Goal: Contribute content: Contribute content

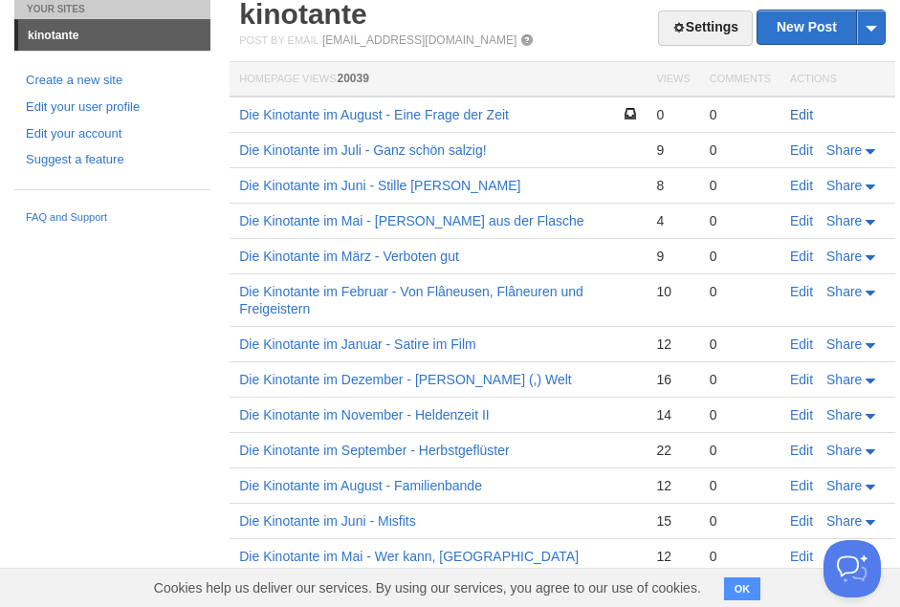
click at [623, 116] on link "Edit" at bounding box center [801, 114] width 23 height 15
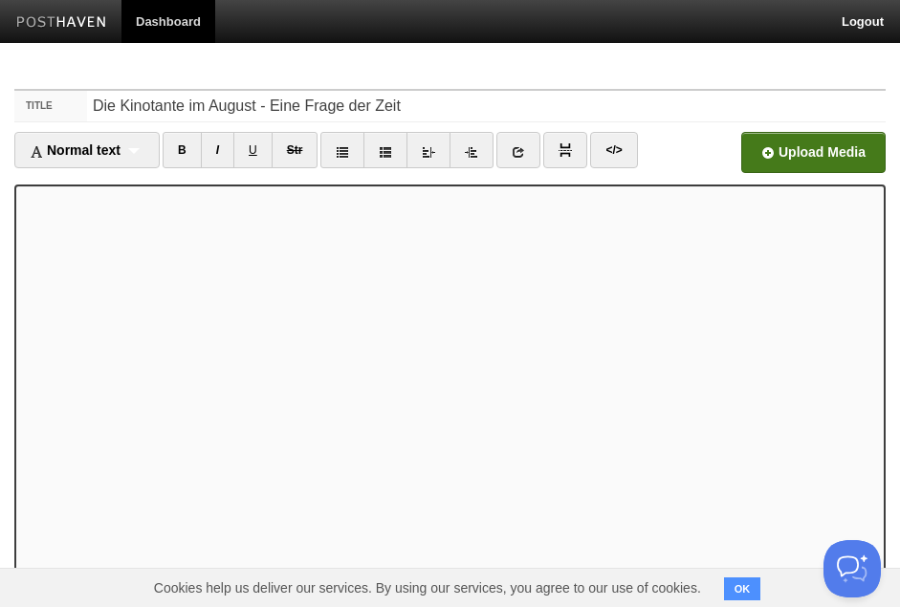
click at [623, 142] on input "file" at bounding box center [236, 158] width 1448 height 98
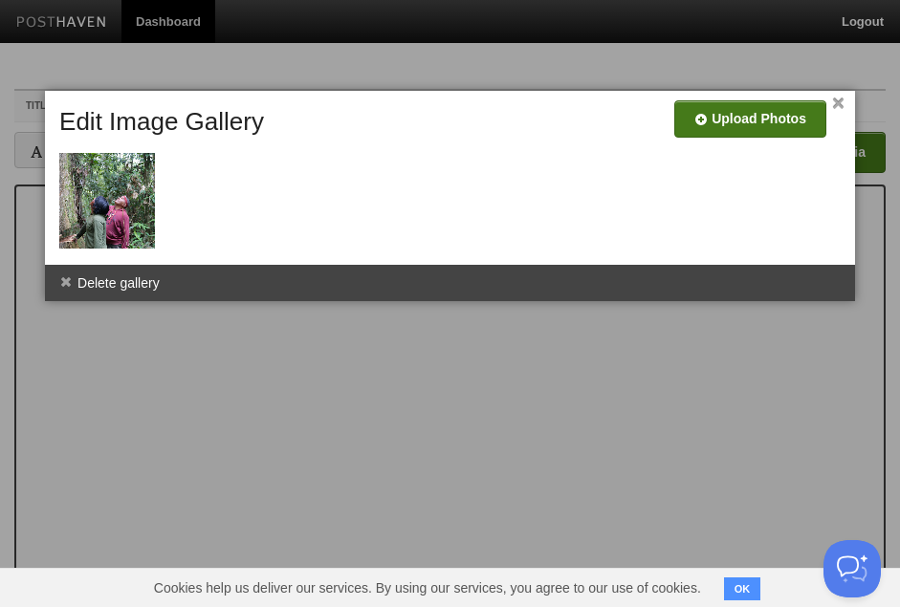
click at [623, 129] on input "file" at bounding box center [176, 126] width 1448 height 98
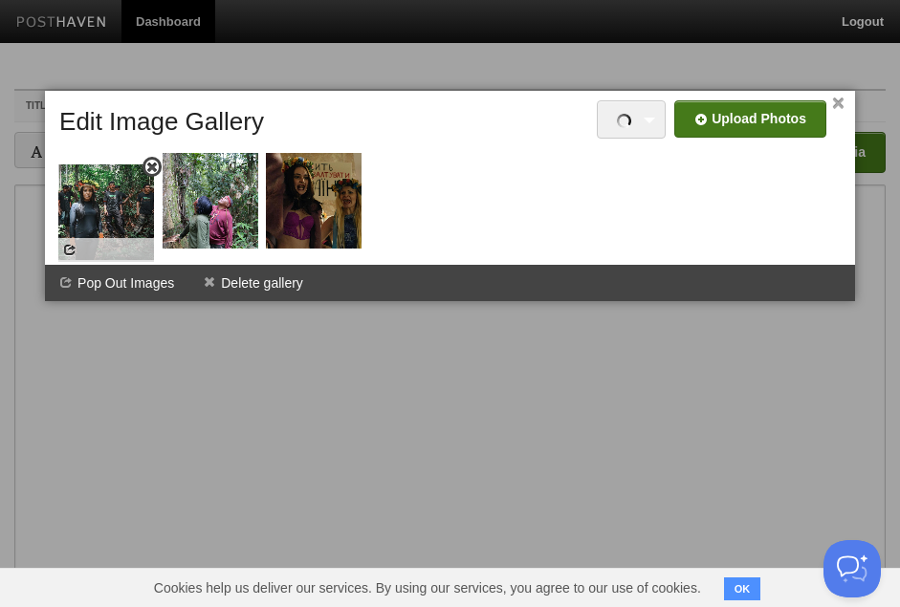
drag, startPoint x: 318, startPoint y: 202, endPoint x: 114, endPoint y: 214, distance: 205.0
click at [114, 214] on img at bounding box center [106, 212] width 96 height 96
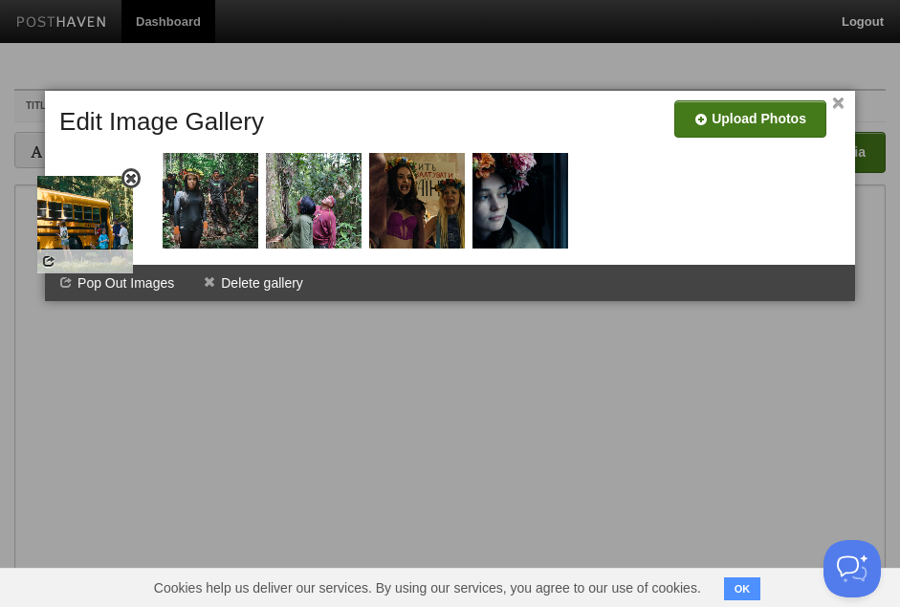
drag, startPoint x: 154, startPoint y: 228, endPoint x: 97, endPoint y: 207, distance: 60.8
click at [97, 207] on img at bounding box center [85, 224] width 96 height 96
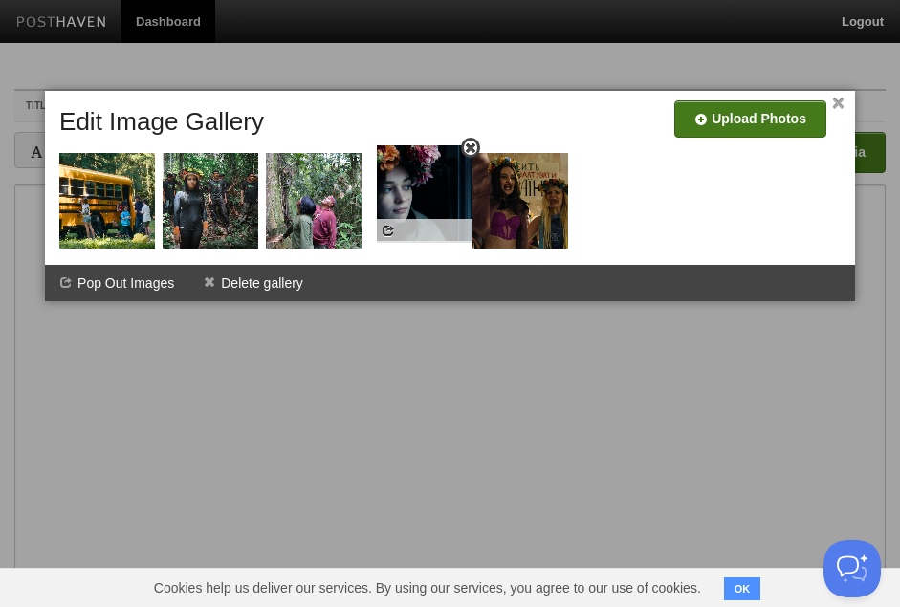
drag, startPoint x: 541, startPoint y: 215, endPoint x: 446, endPoint y: 209, distance: 95.8
click at [446, 209] on img at bounding box center [425, 193] width 96 height 96
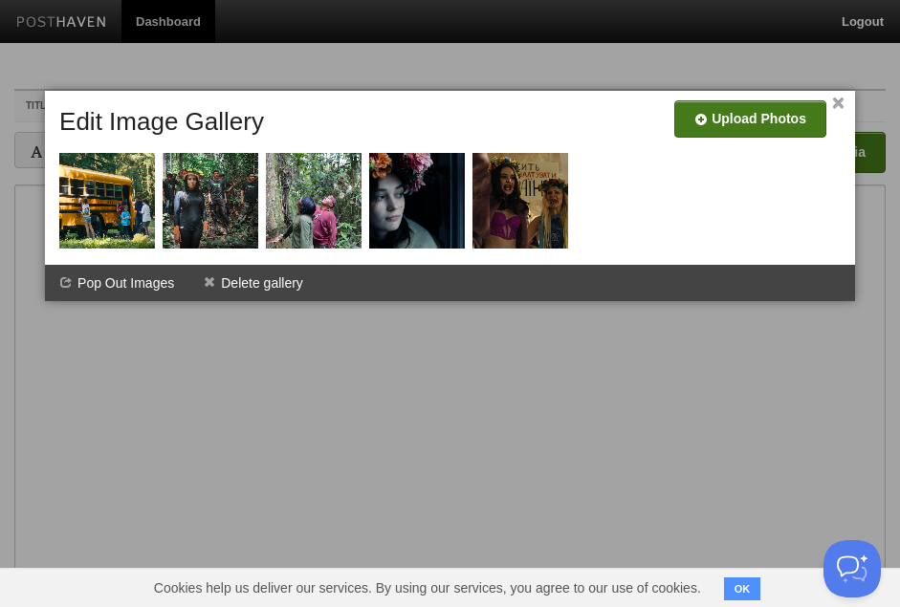
click at [623, 108] on input "file" at bounding box center [176, 126] width 1448 height 98
click at [623, 111] on input "file" at bounding box center [176, 126] width 1448 height 98
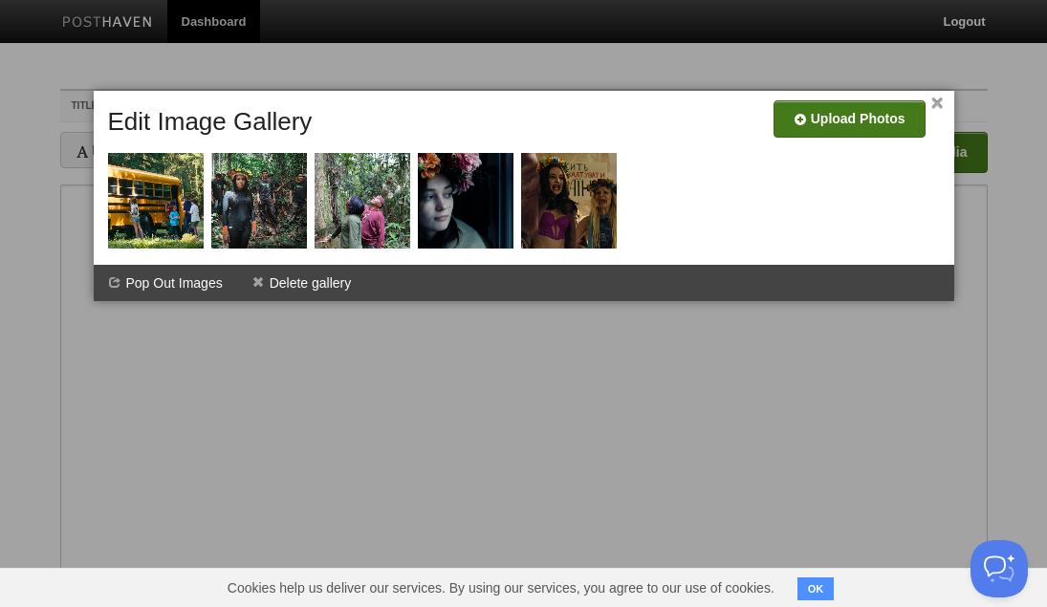
click at [623, 108] on input "file" at bounding box center [276, 126] width 1448 height 98
click at [623, 130] on input "file" at bounding box center [276, 126] width 1448 height 98
click at [623, 120] on input "file" at bounding box center [276, 126] width 1448 height 98
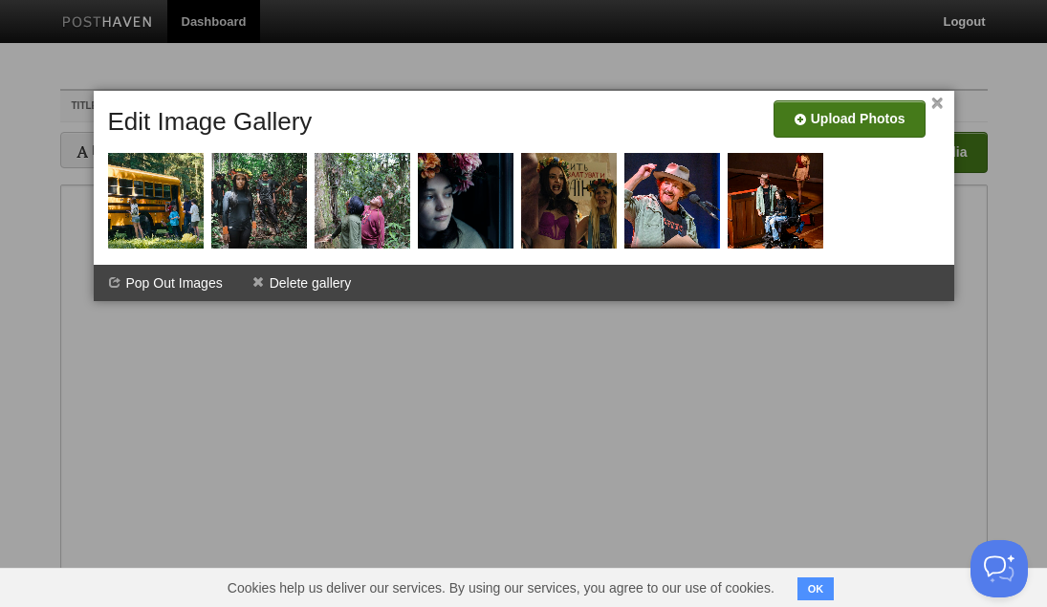
click at [623, 114] on input "file" at bounding box center [276, 126] width 1448 height 98
click at [623, 112] on input "file" at bounding box center [276, 126] width 1448 height 98
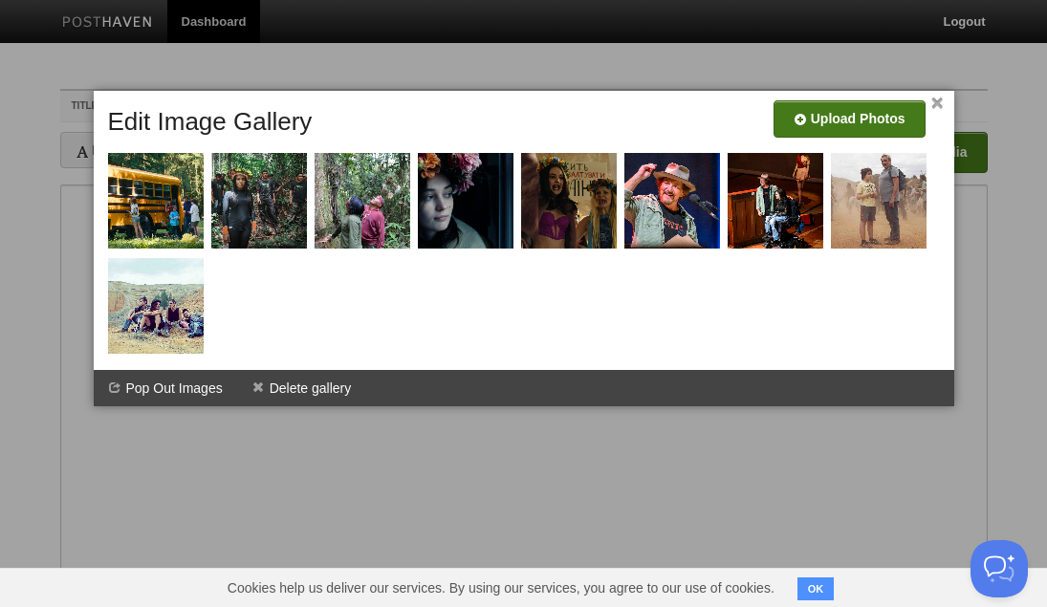
click at [623, 109] on link "×" at bounding box center [937, 103] width 12 height 11
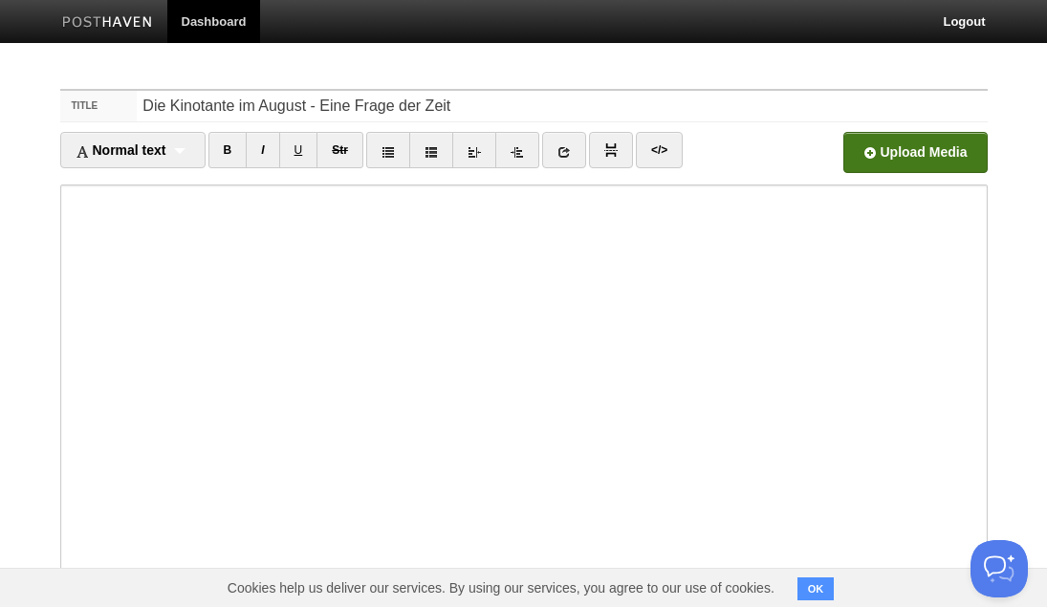
scroll to position [198, 0]
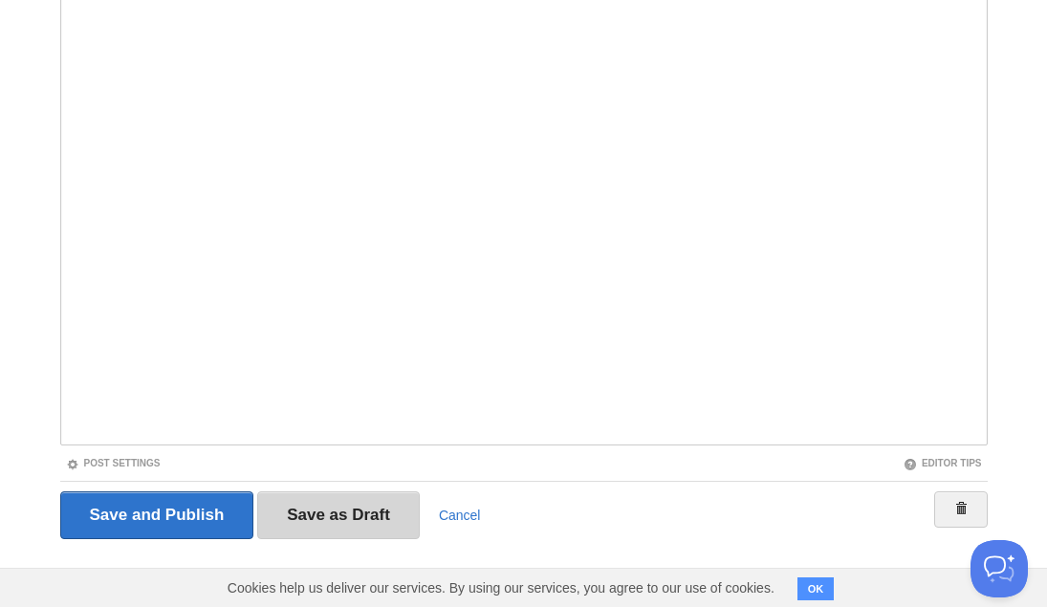
click at [352, 522] on input "Save as Draft" at bounding box center [338, 515] width 163 height 48
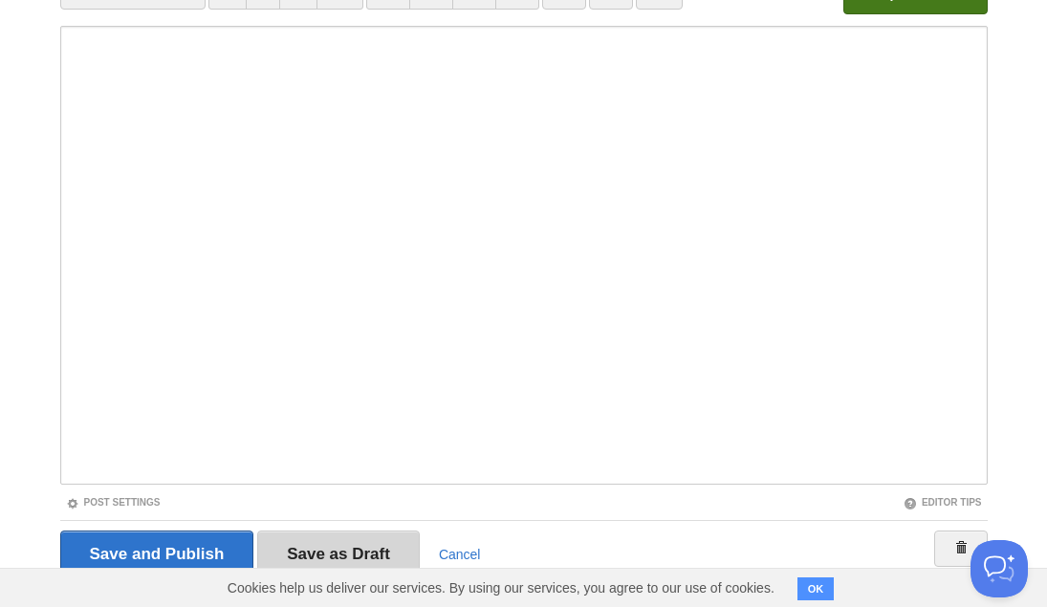
scroll to position [72, 0]
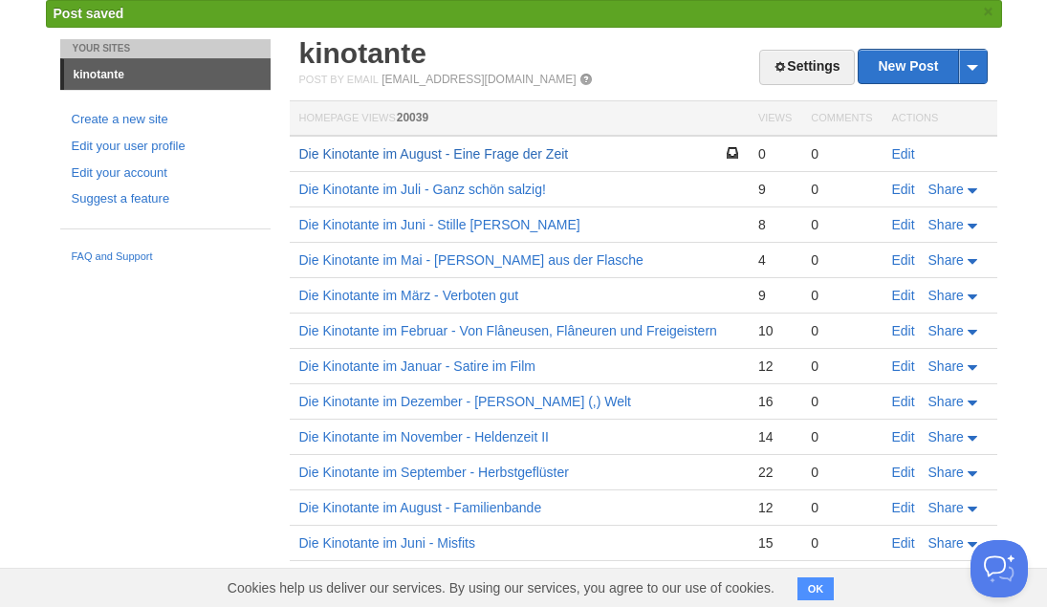
click at [454, 149] on link "Die Kinotante im August - Eine Frage der Zeit" at bounding box center [434, 153] width 270 height 15
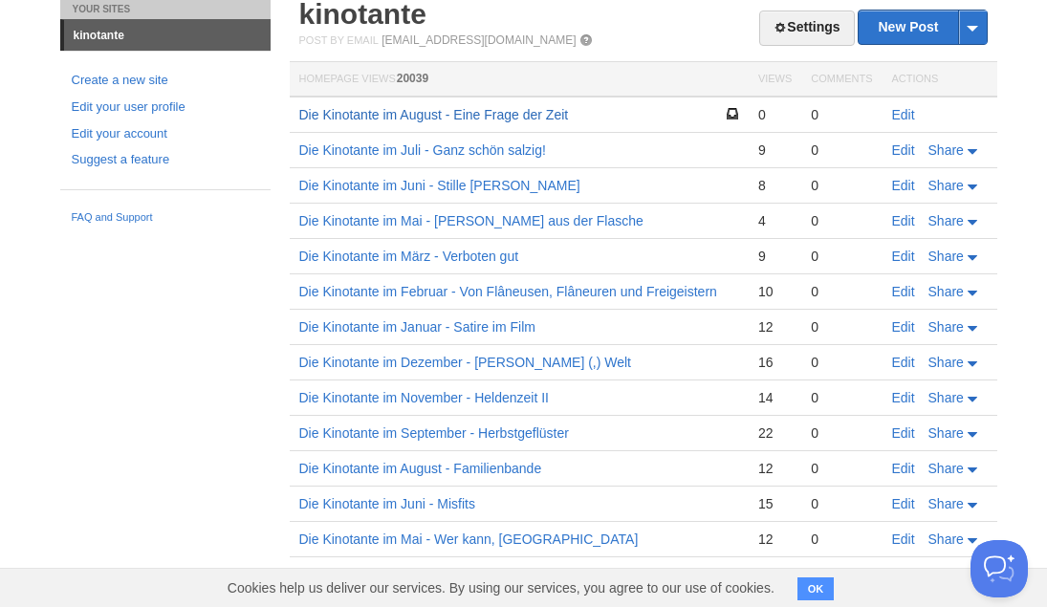
drag, startPoint x: 1055, startPoint y: 204, endPoint x: 1054, endPoint y: 15, distance: 188.4
click at [623, 115] on link "Edit" at bounding box center [903, 114] width 23 height 15
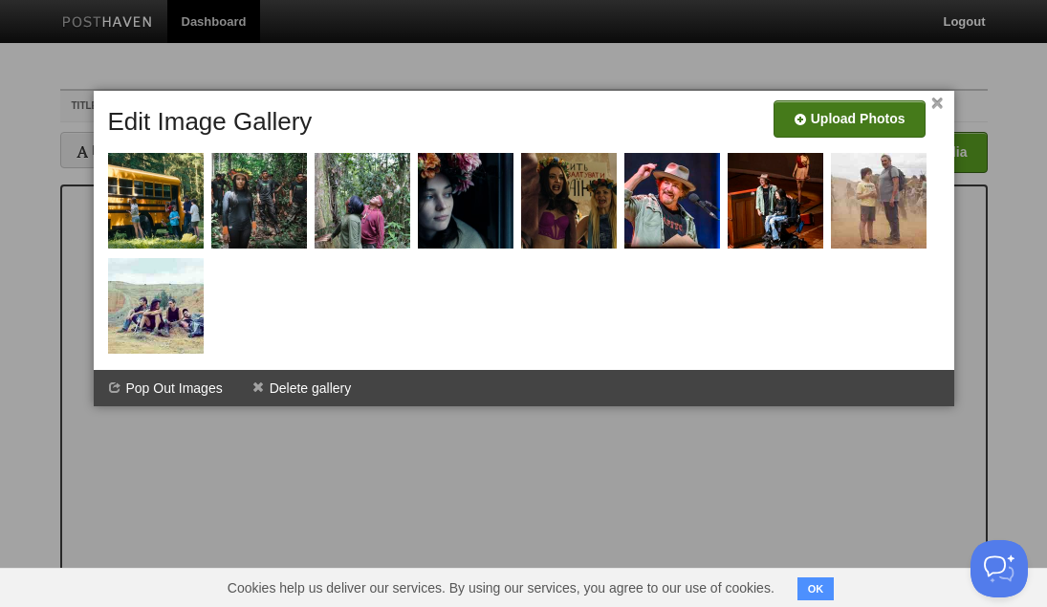
click at [623, 119] on input "file" at bounding box center [276, 126] width 1448 height 98
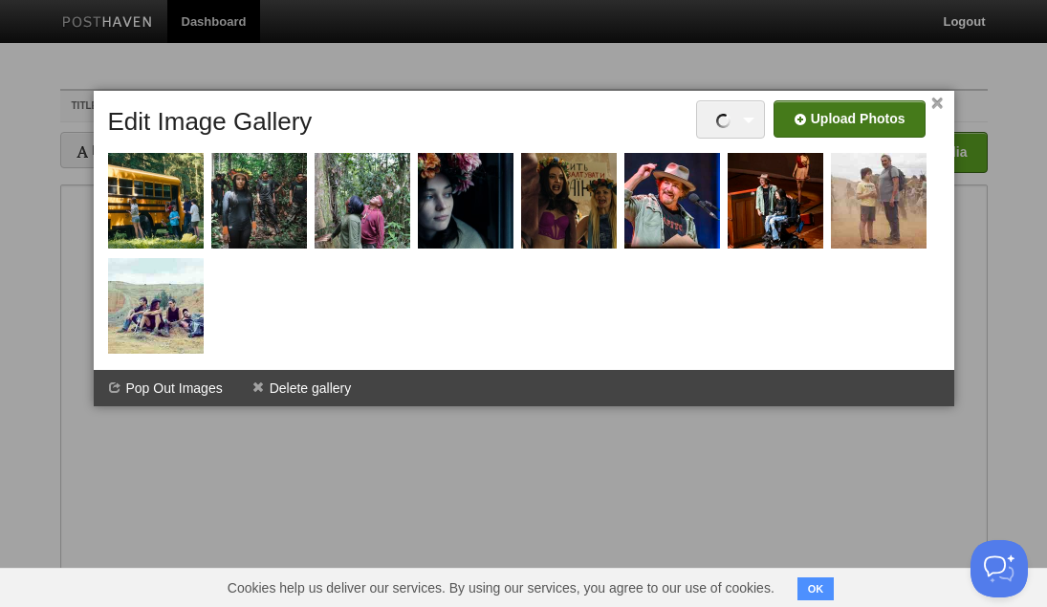
click at [623, 112] on input "file" at bounding box center [276, 126] width 1448 height 98
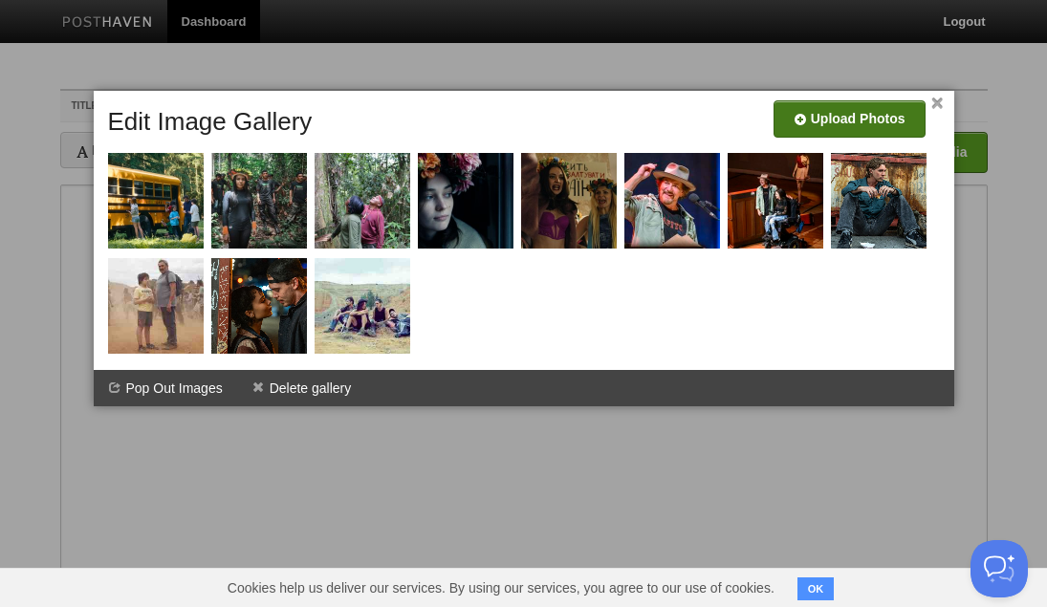
click at [623, 117] on input "file" at bounding box center [276, 126] width 1448 height 98
click at [623, 110] on input "file" at bounding box center [276, 126] width 1448 height 98
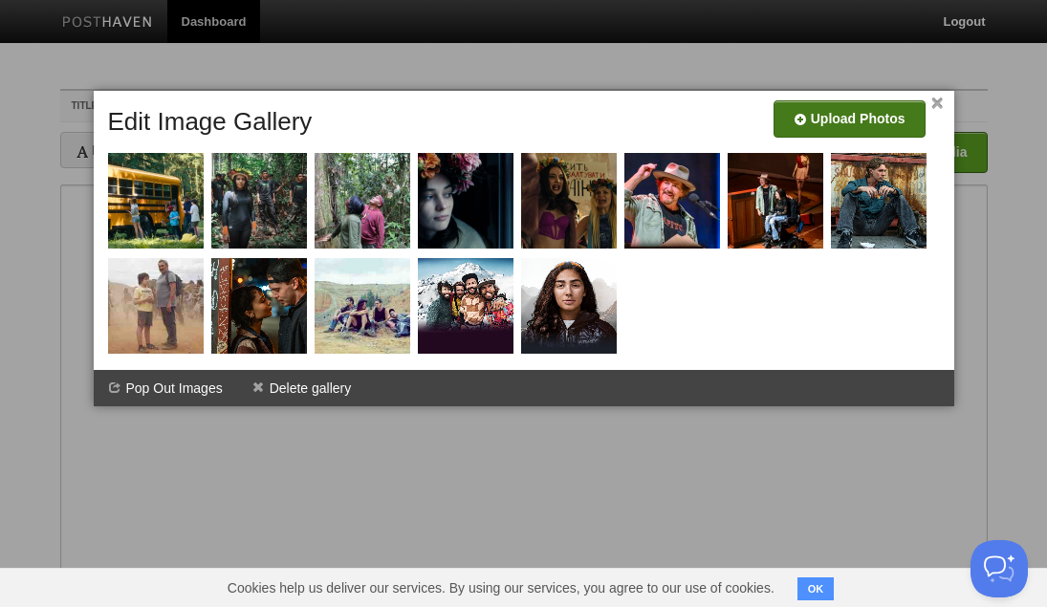
click at [623, 123] on input "file" at bounding box center [276, 126] width 1448 height 98
click at [623, 114] on input "file" at bounding box center [276, 126] width 1448 height 98
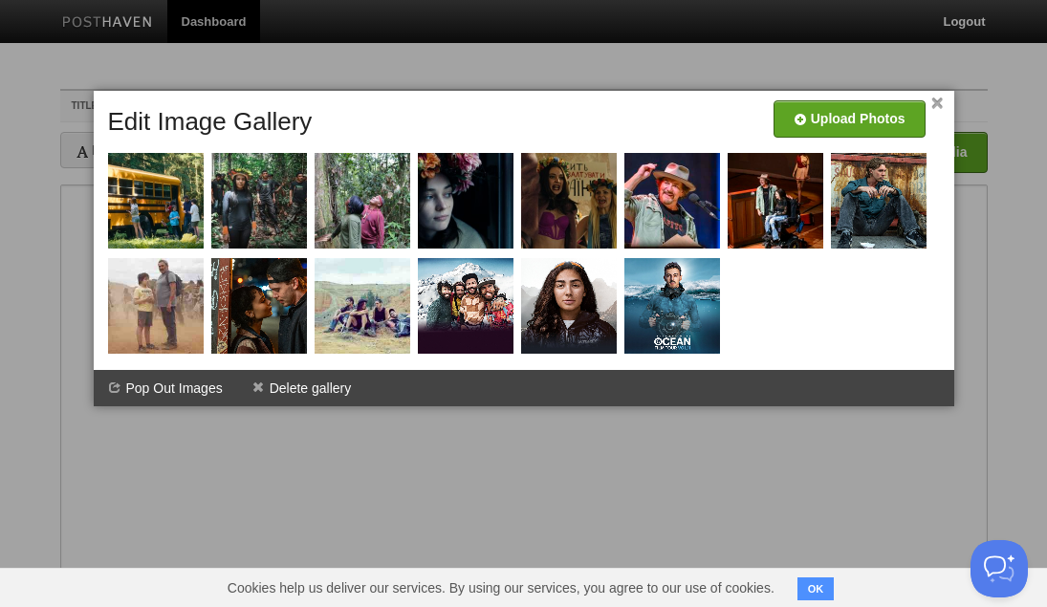
click at [623, 86] on div at bounding box center [523, 303] width 1047 height 607
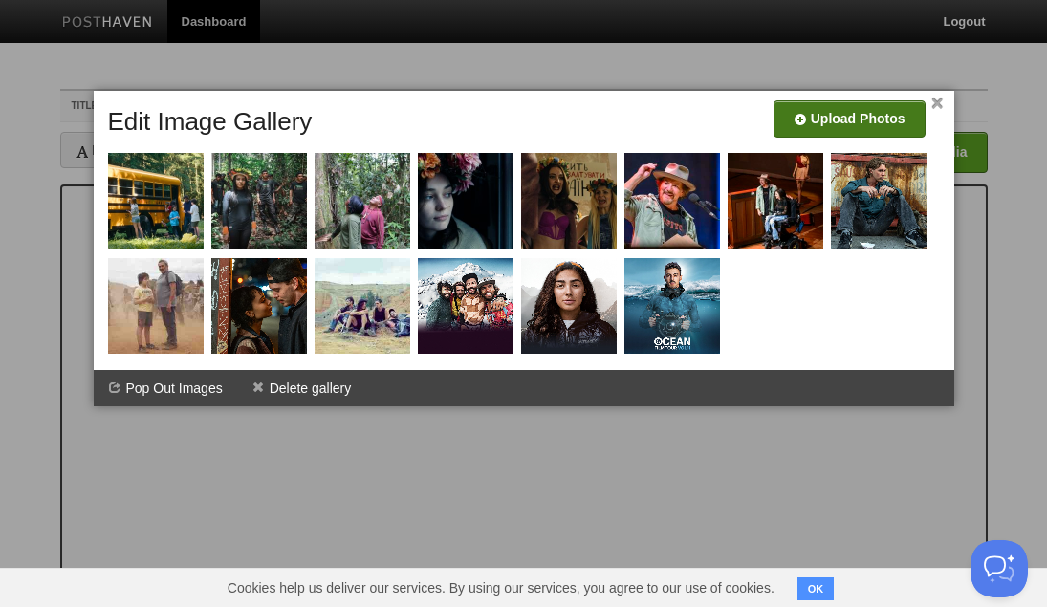
click at [623, 122] on input "file" at bounding box center [276, 126] width 1448 height 98
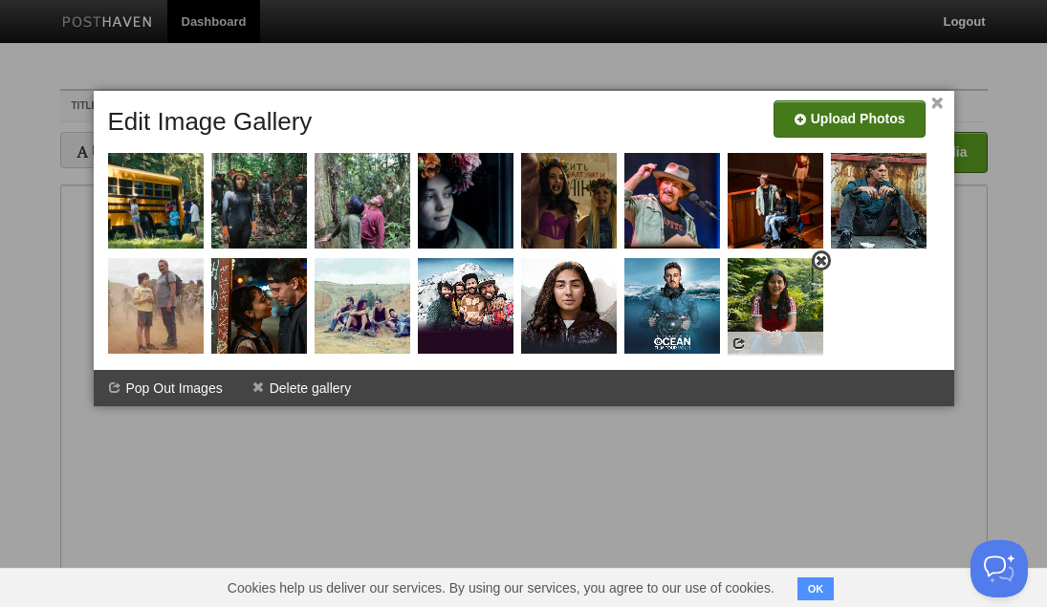
drag, startPoint x: 781, startPoint y: 300, endPoint x: 600, endPoint y: 169, distance: 223.2
click at [623, 258] on img at bounding box center [776, 306] width 96 height 96
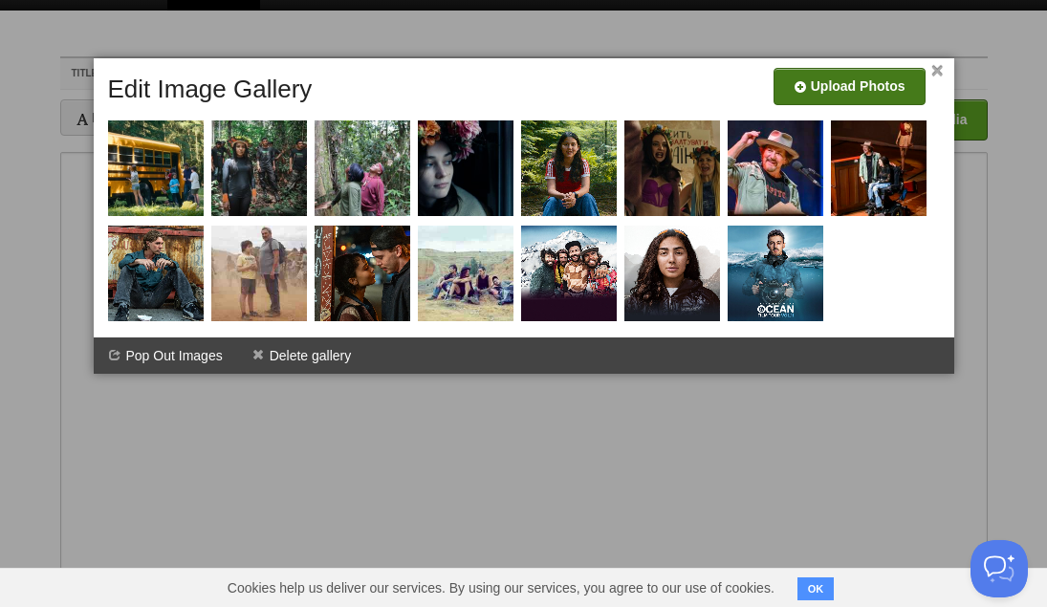
scroll to position [33, 0]
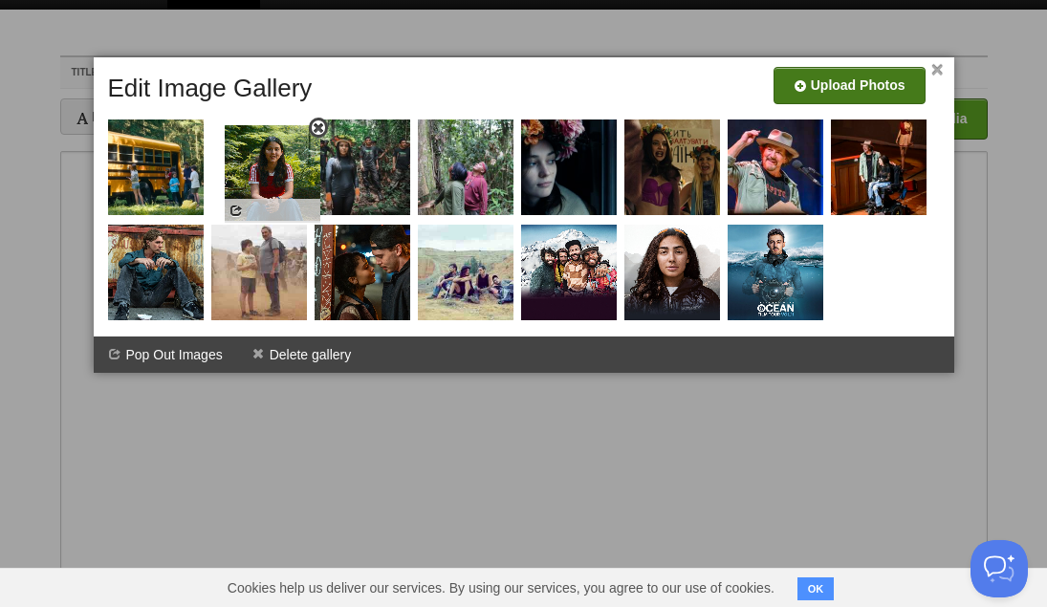
drag, startPoint x: 569, startPoint y: 157, endPoint x: 271, endPoint y: 158, distance: 298.3
click at [271, 158] on img at bounding box center [273, 173] width 96 height 96
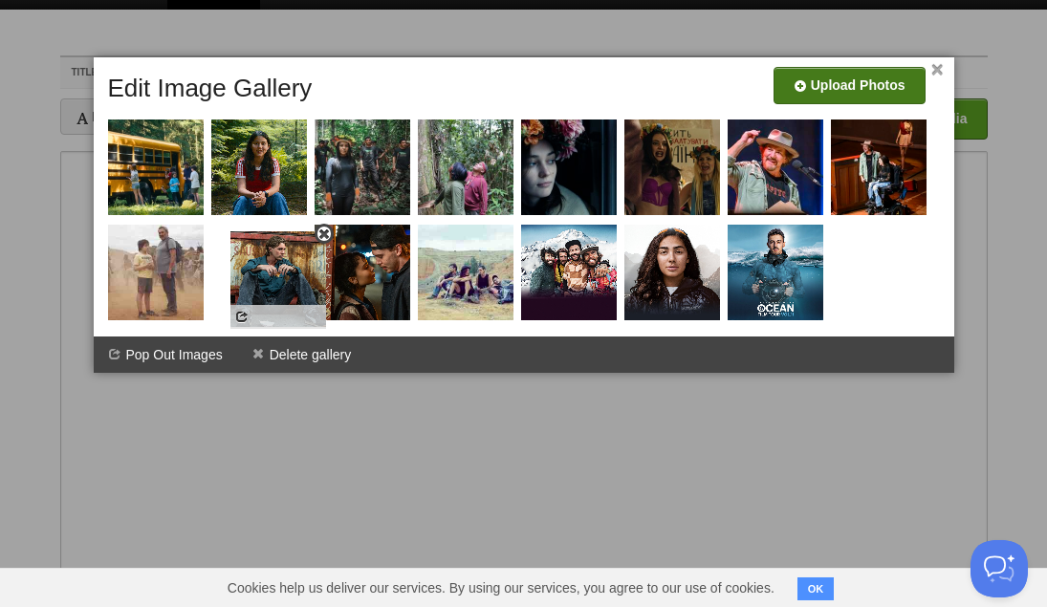
drag, startPoint x: 164, startPoint y: 274, endPoint x: 283, endPoint y: 272, distance: 118.6
click at [283, 272] on img at bounding box center [278, 279] width 96 height 96
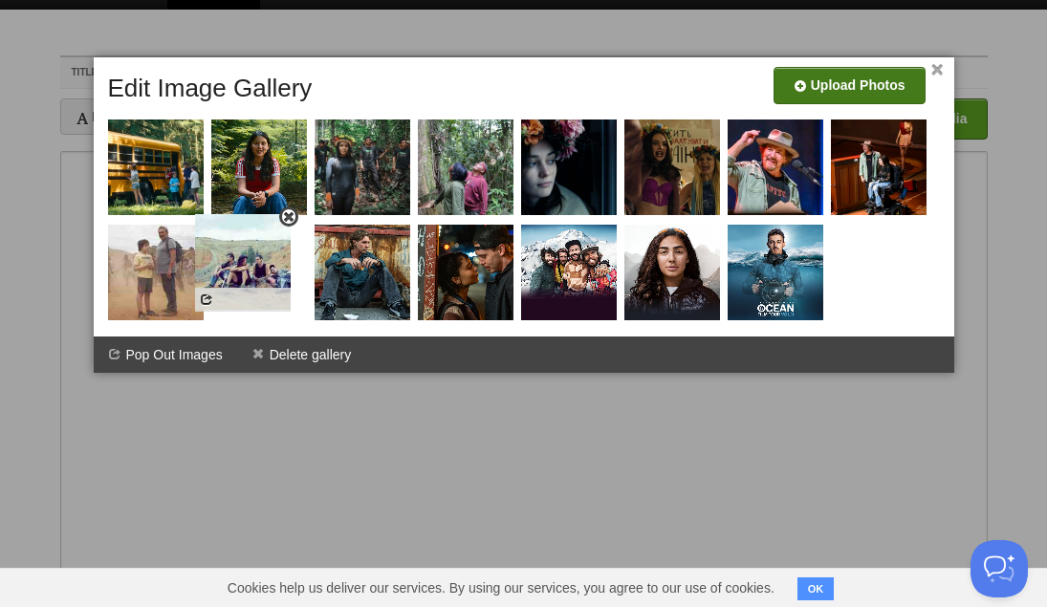
drag, startPoint x: 478, startPoint y: 288, endPoint x: 262, endPoint y: 280, distance: 216.2
click at [262, 280] on img at bounding box center [243, 262] width 96 height 96
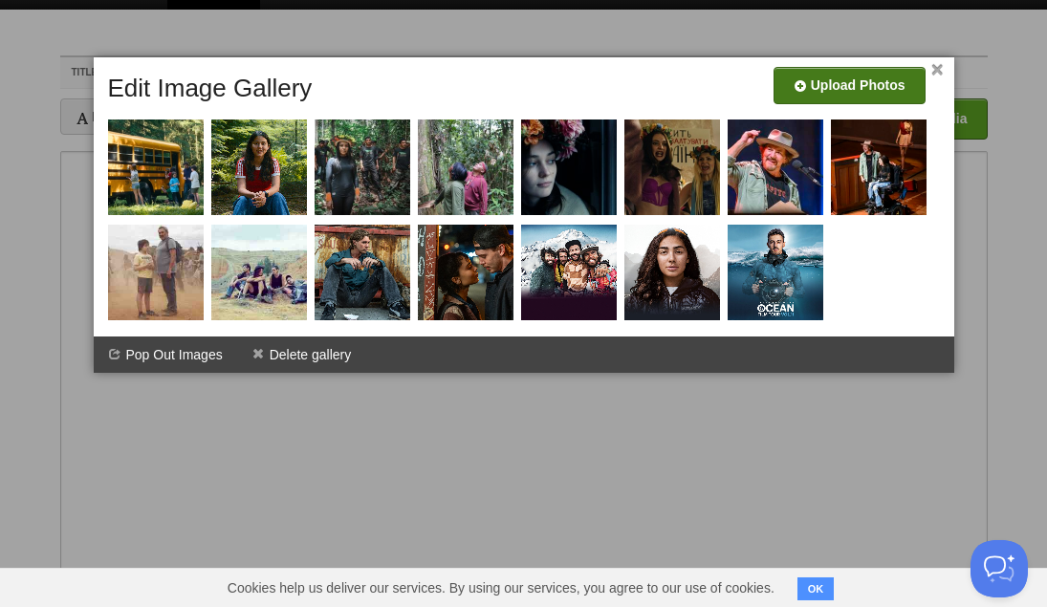
click at [623, 71] on link "×" at bounding box center [937, 70] width 12 height 11
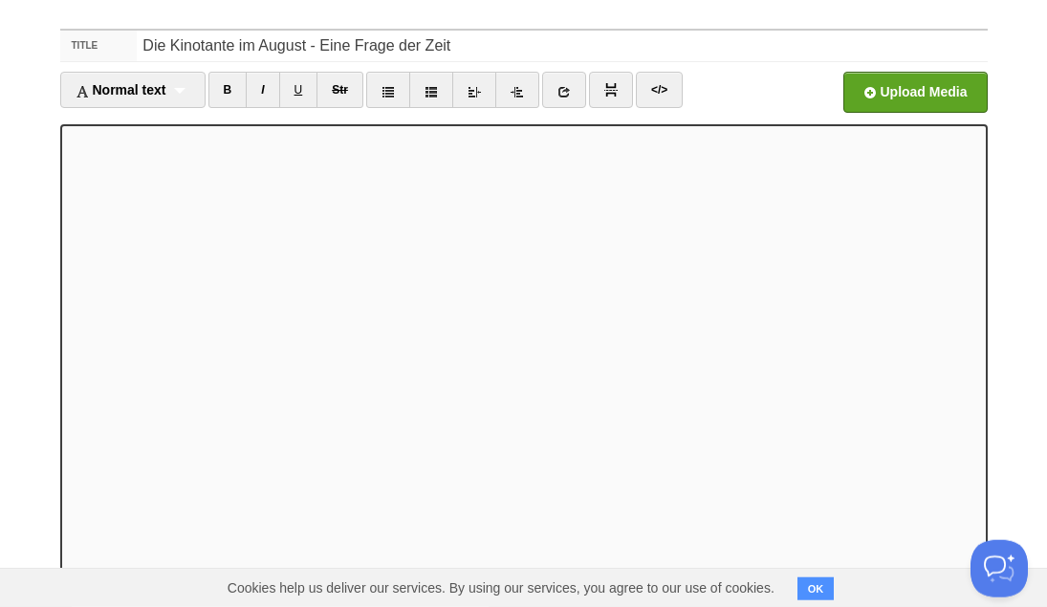
scroll to position [198, 0]
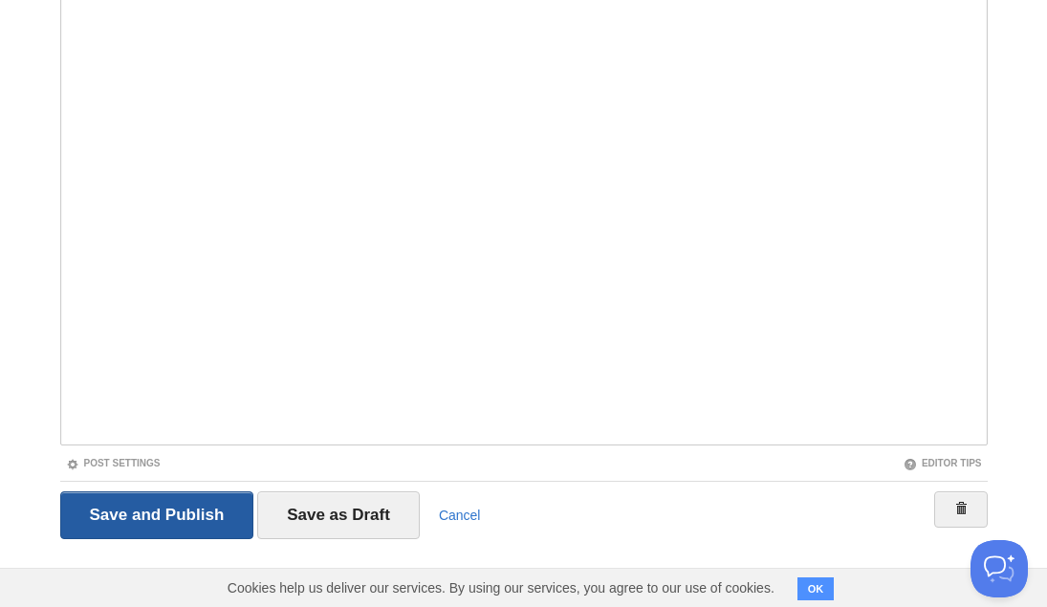
click at [195, 515] on input "Save and Publish" at bounding box center [157, 515] width 194 height 48
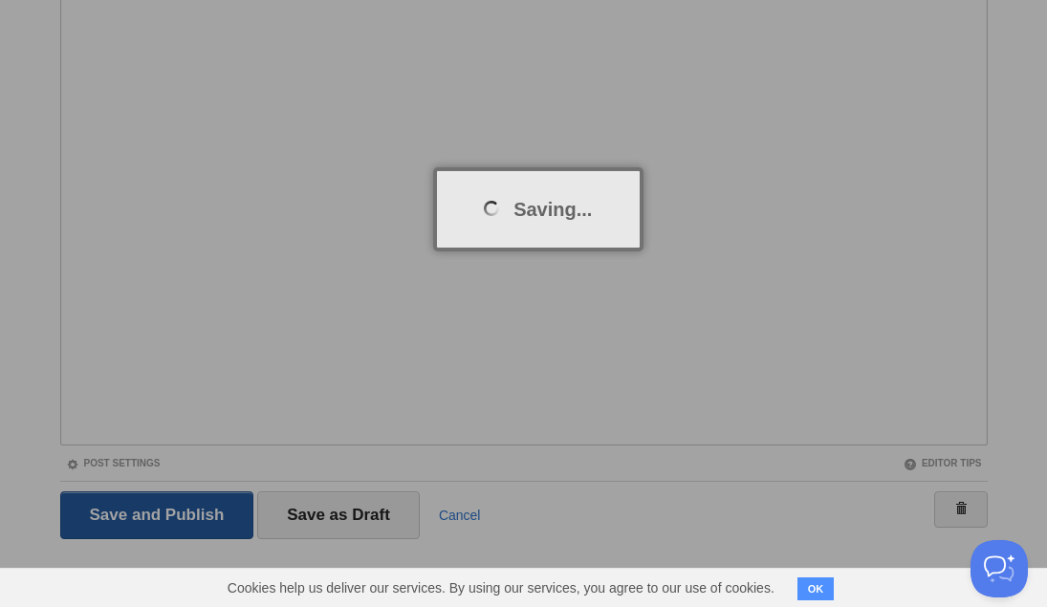
scroll to position [72, 0]
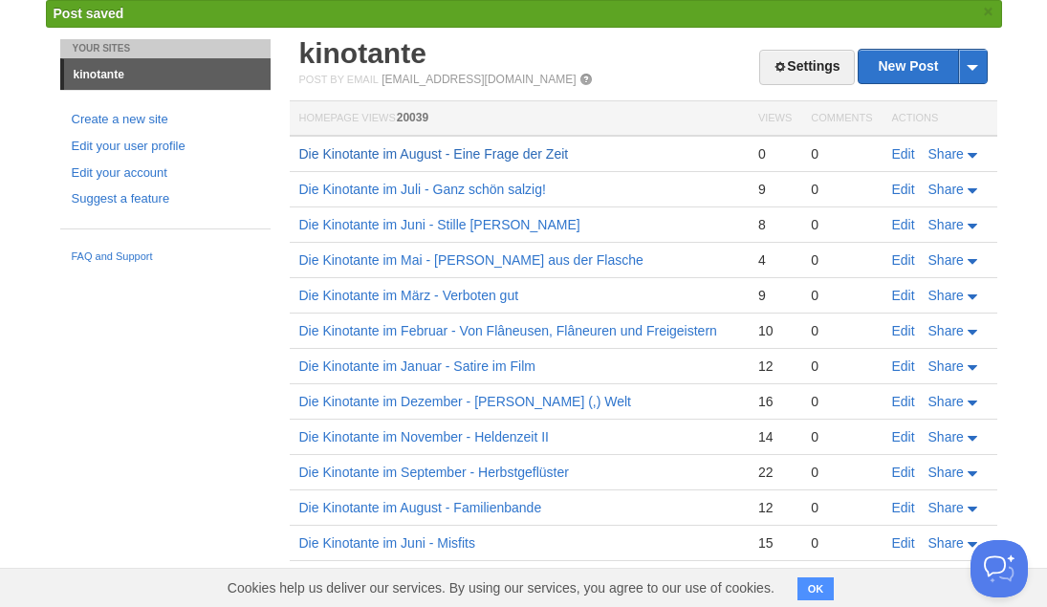
click at [482, 147] on link "Die Kinotante im August - Eine Frage der Zeit" at bounding box center [434, 153] width 270 height 15
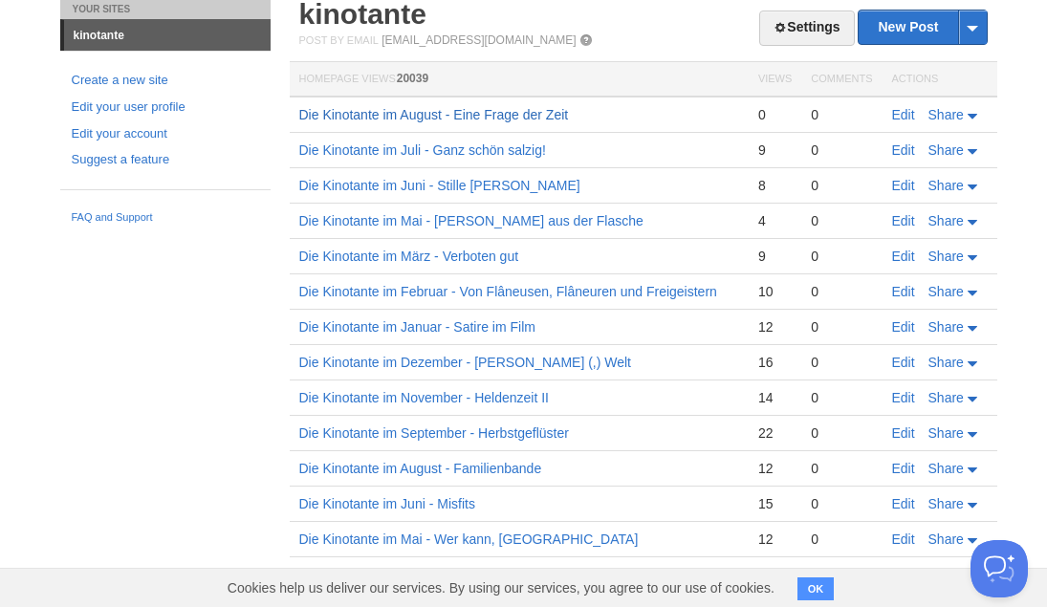
scroll to position [0, 0]
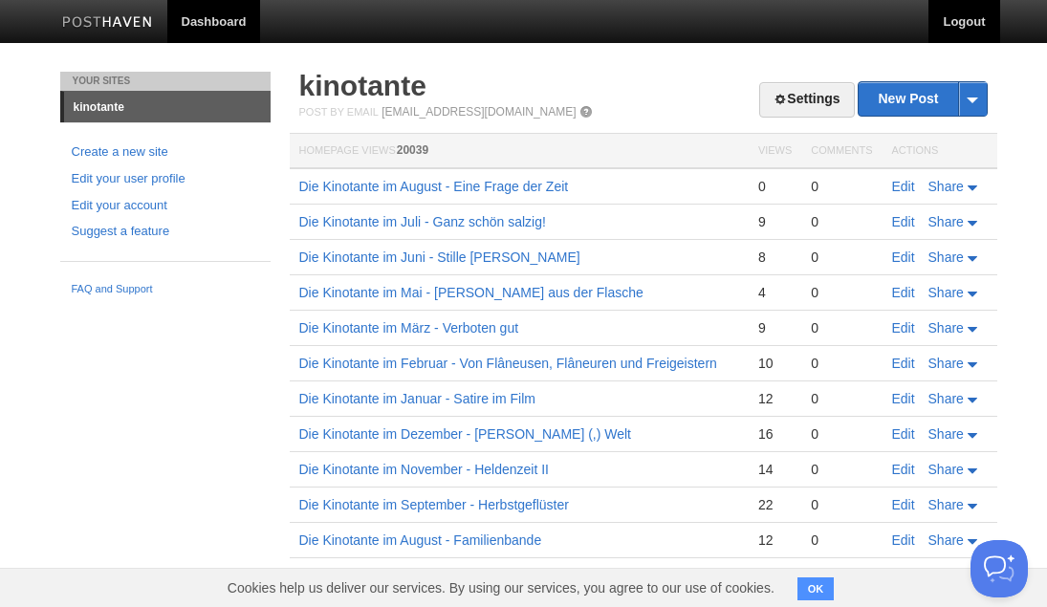
click at [623, 10] on link "Logout" at bounding box center [963, 21] width 71 height 43
